Goal: Answer question/provide support: Share knowledge or assist other users

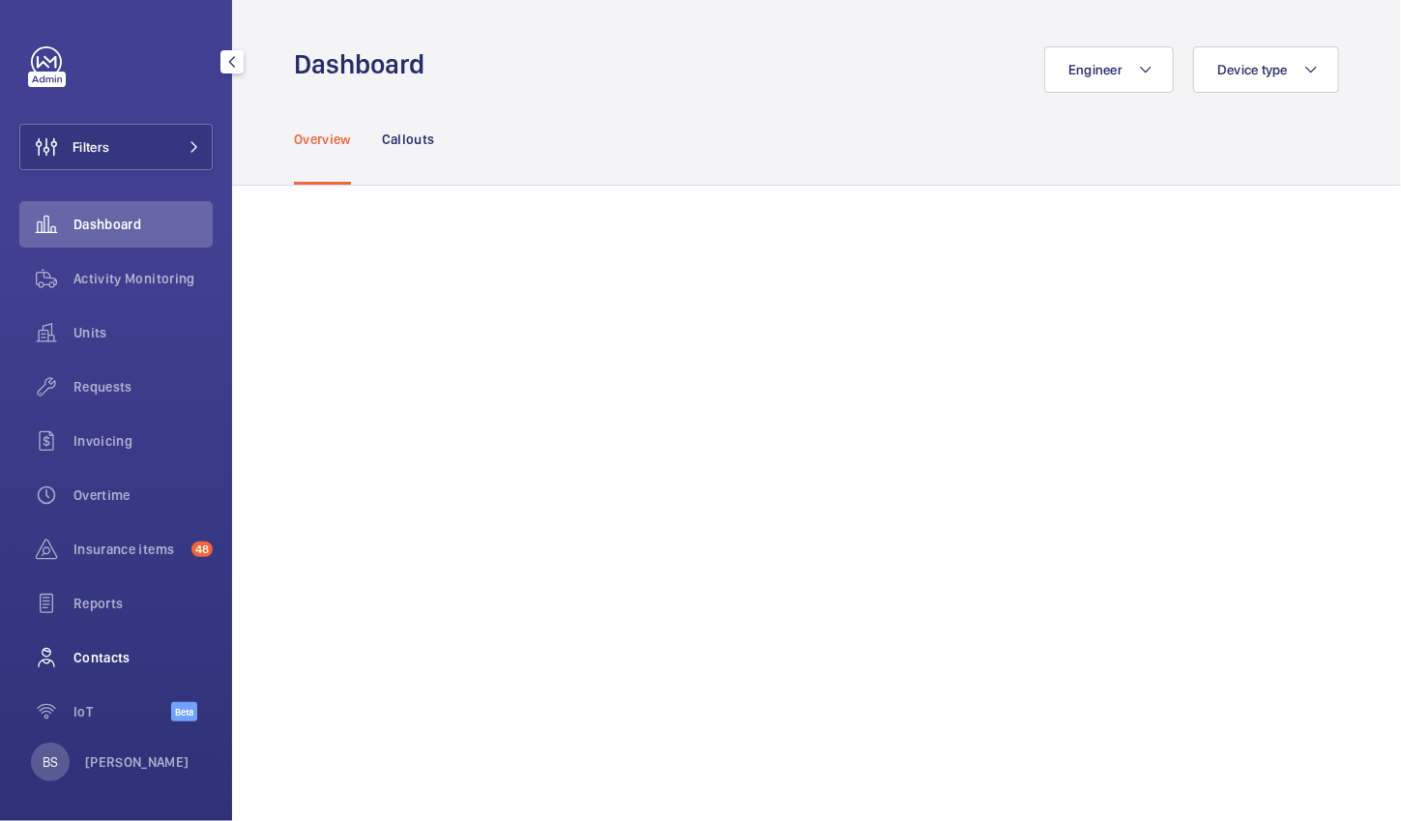
click at [106, 653] on span "Contacts" at bounding box center [142, 657] width 139 height 19
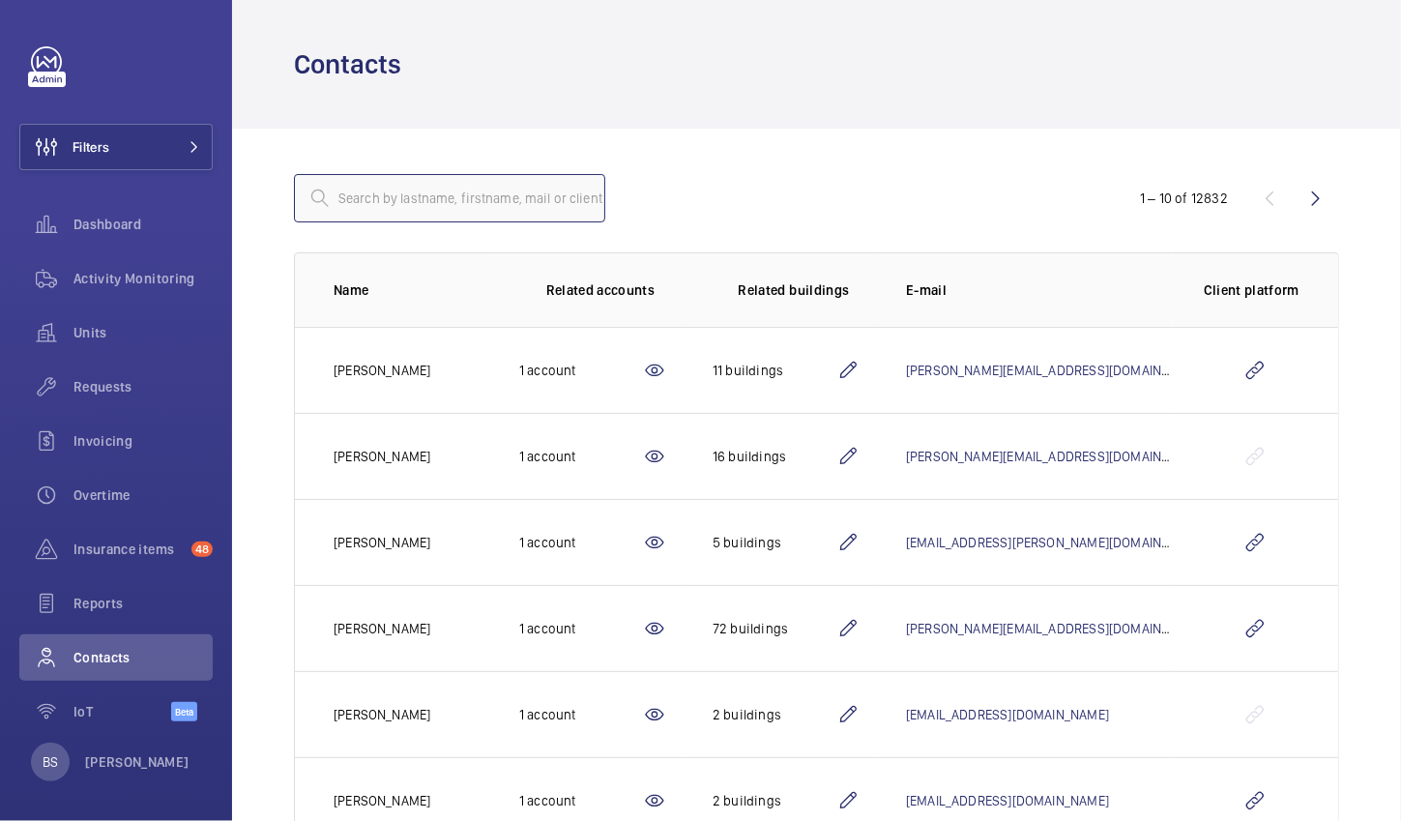
click at [539, 206] on input "text" at bounding box center [449, 198] width 311 height 48
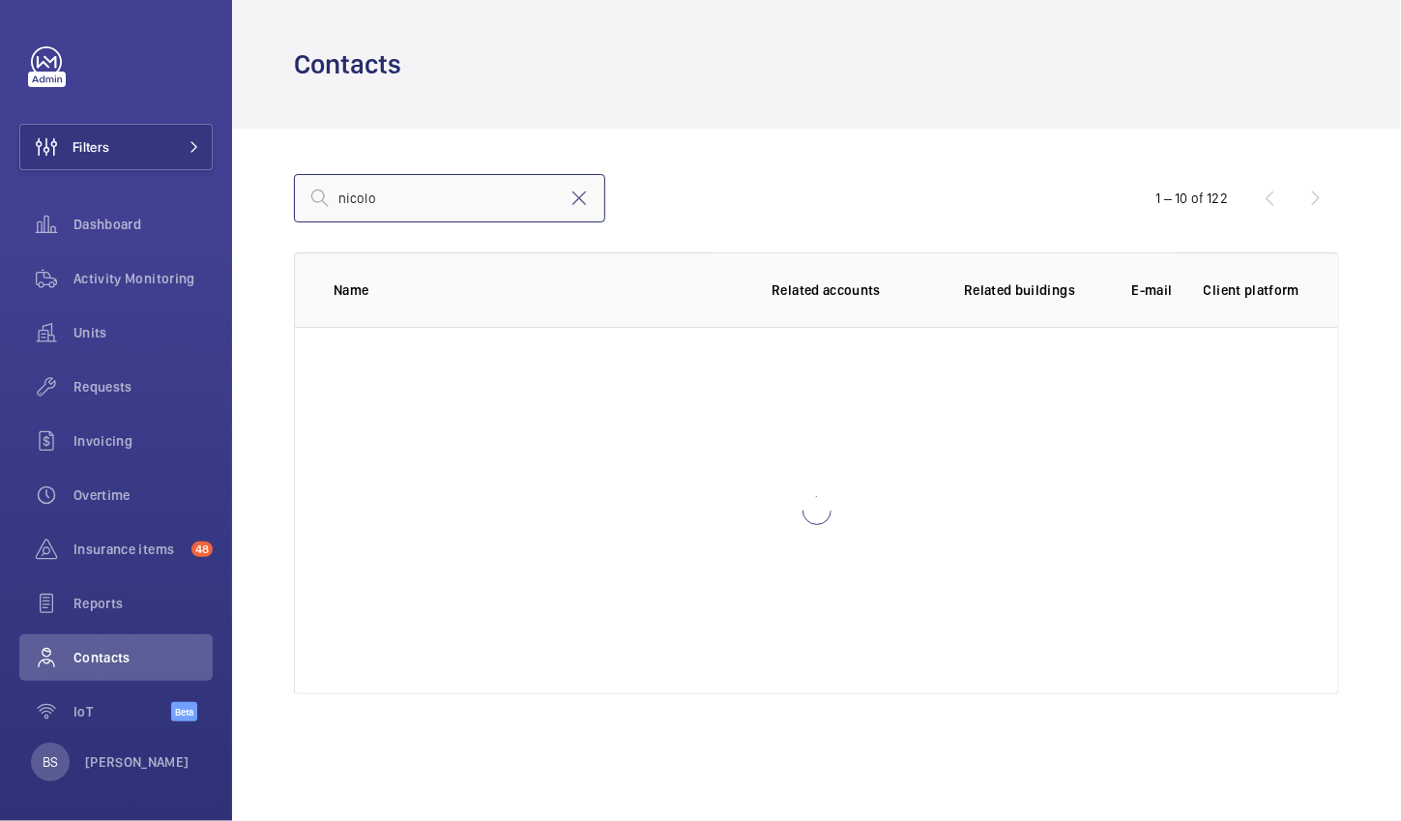
type input "nicolo"
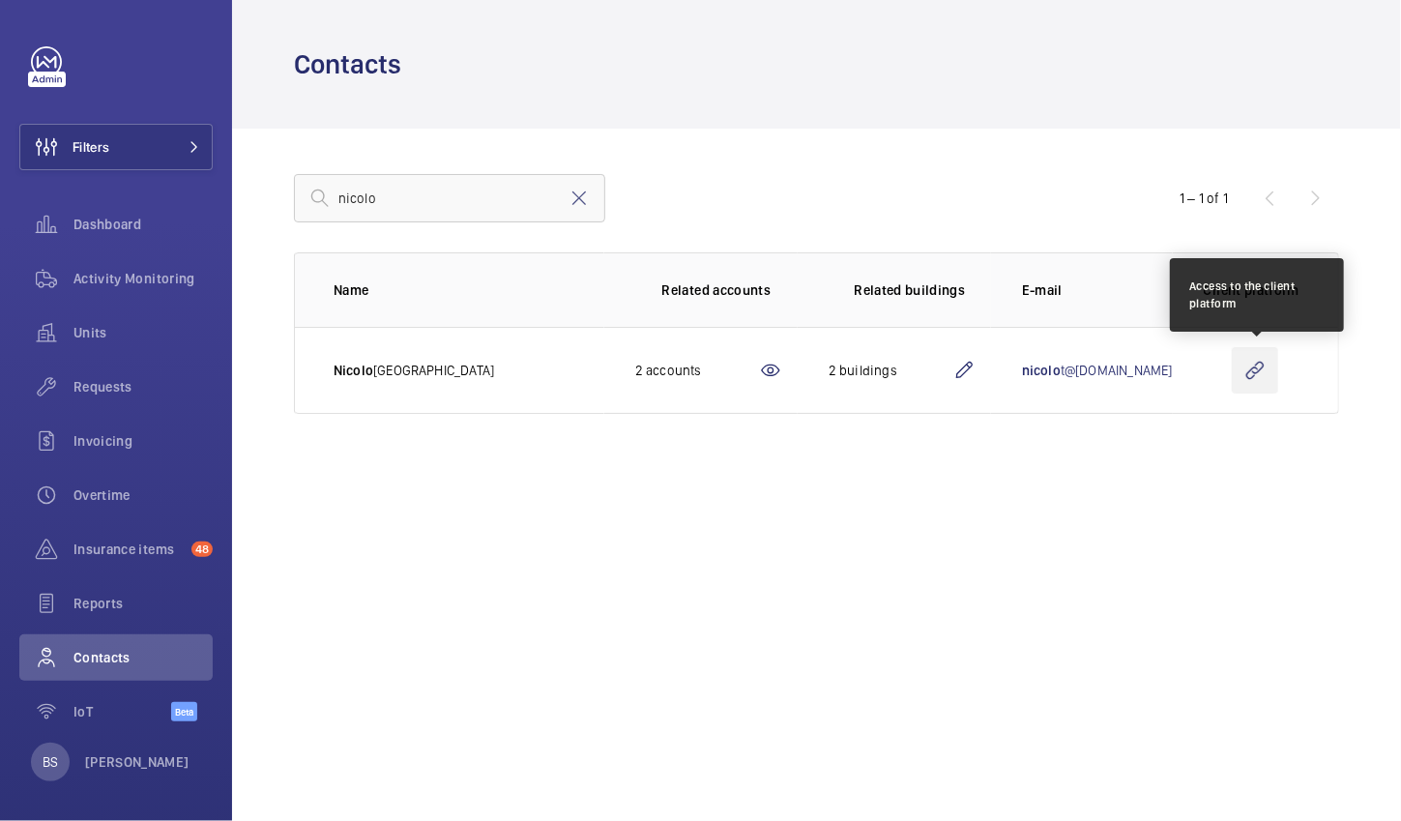
click at [1246, 379] on wm-front-icon-button at bounding box center [1255, 370] width 46 height 46
